Goal: Information Seeking & Learning: Learn about a topic

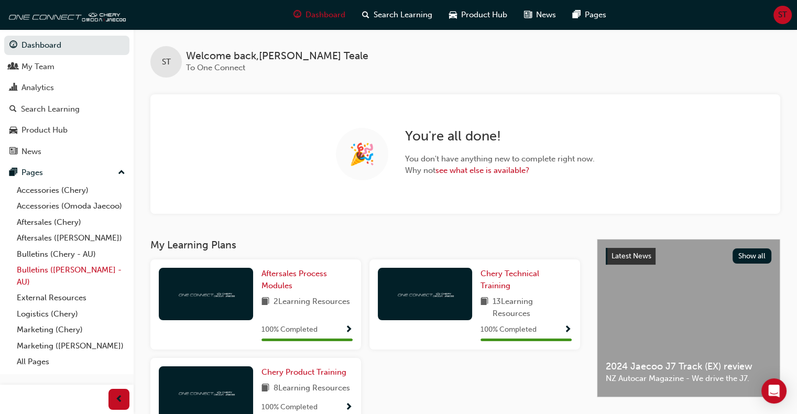
click at [58, 269] on link "Bulletins ([PERSON_NAME] - AU)" at bounding box center [71, 276] width 117 height 28
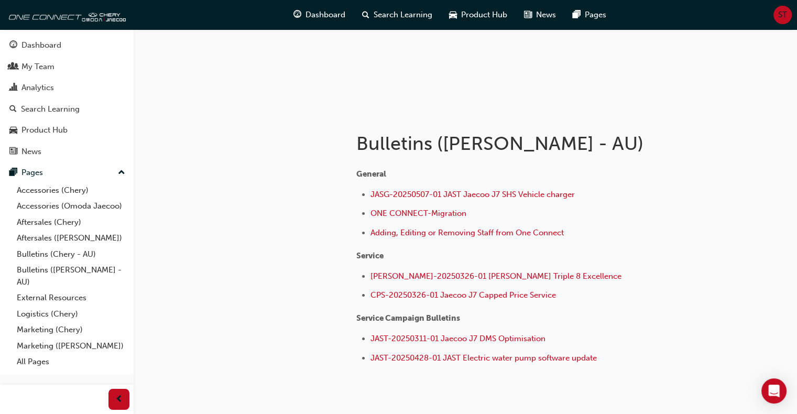
scroll to position [180, 0]
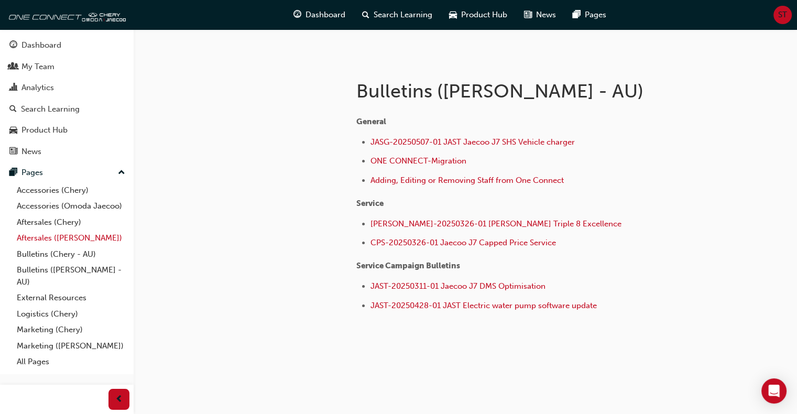
click at [45, 237] on link "Aftersales ([PERSON_NAME])" at bounding box center [71, 238] width 117 height 16
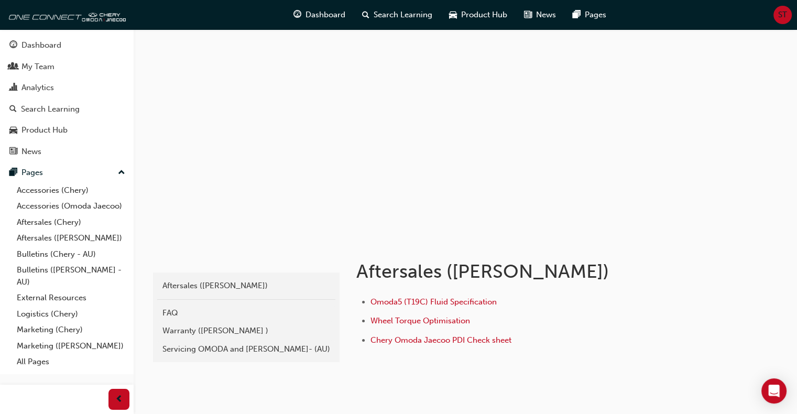
scroll to position [35, 0]
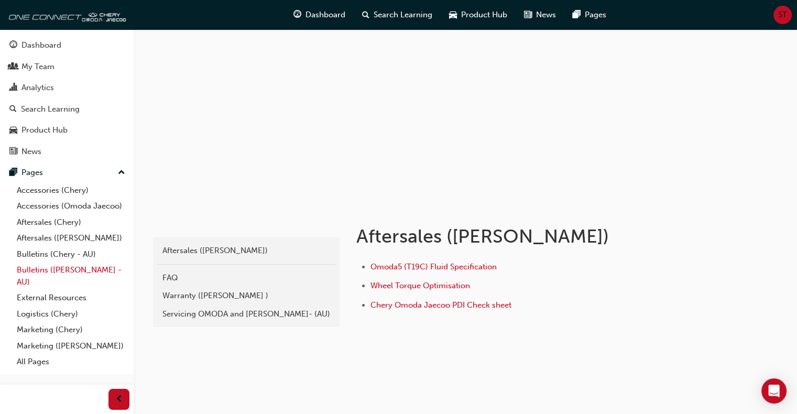
click at [37, 268] on link "Bulletins ([PERSON_NAME] - AU)" at bounding box center [71, 276] width 117 height 28
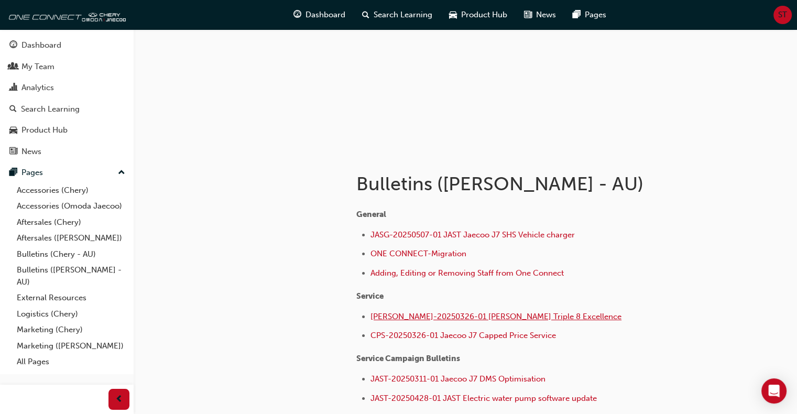
scroll to position [140, 0]
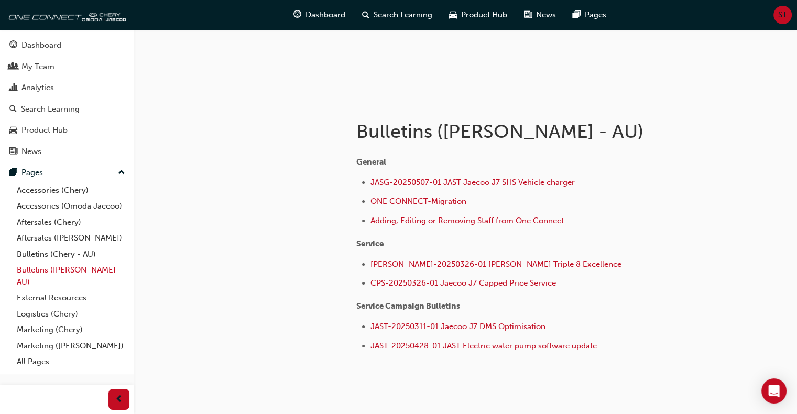
click at [33, 272] on link "Bulletins ([PERSON_NAME] - AU)" at bounding box center [71, 276] width 117 height 28
click at [34, 247] on link "Bulletins (Chery - AU)" at bounding box center [71, 254] width 117 height 16
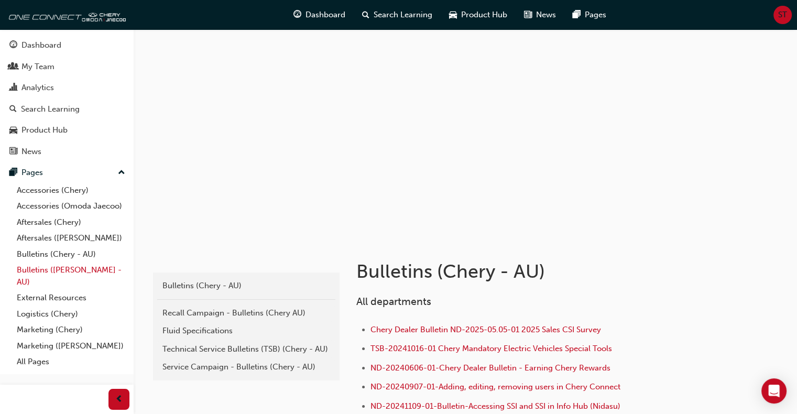
click at [37, 272] on link "Bulletins ([PERSON_NAME] - AU)" at bounding box center [71, 276] width 117 height 28
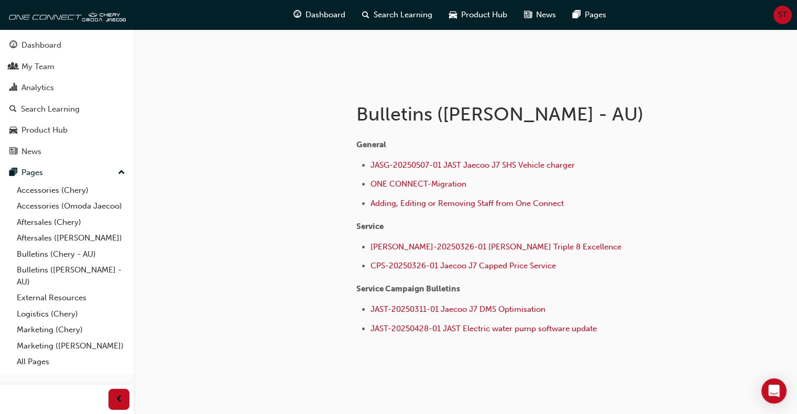
scroll to position [180, 0]
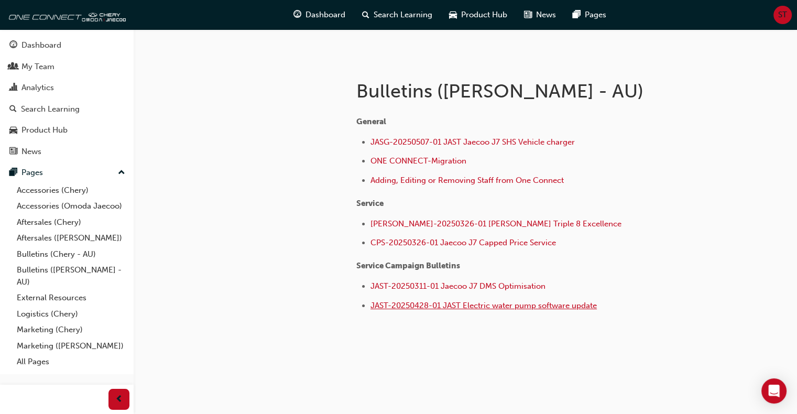
click at [424, 305] on span "JAST-20250428-01 JAST Electric water pump software update" at bounding box center [484, 305] width 226 height 9
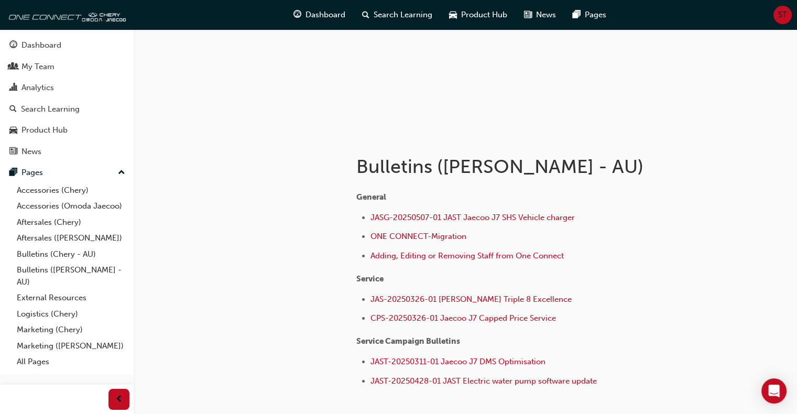
scroll to position [180, 0]
